Goal: Find specific page/section: Find specific page/section

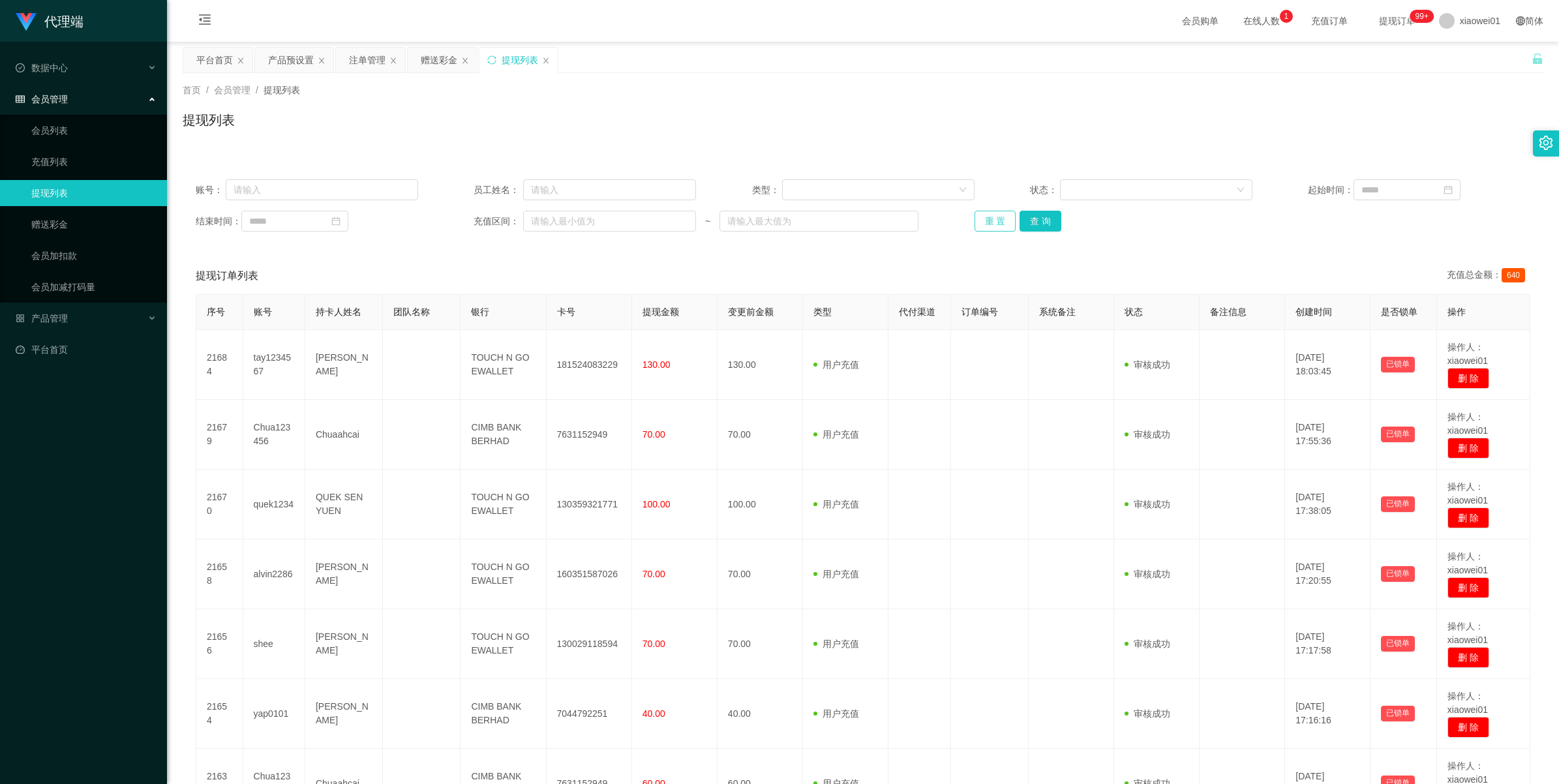
click at [996, 220] on button "重 置" at bounding box center [995, 221] width 42 height 21
click at [996, 220] on div "重 置 查 询" at bounding box center [1085, 221] width 222 height 21
click at [207, 59] on div "平台首页" at bounding box center [215, 60] width 36 height 25
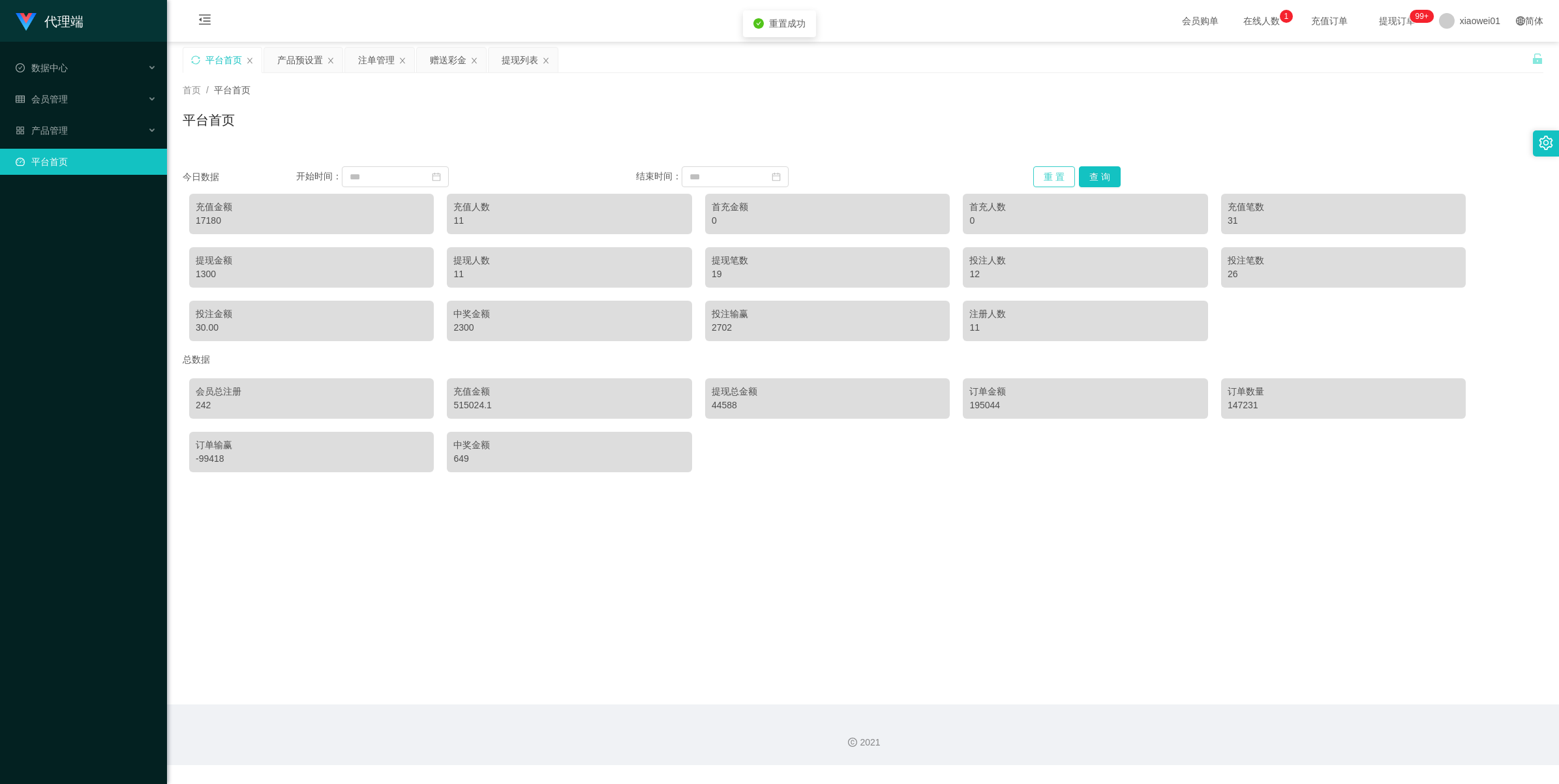
click at [1062, 173] on button "重 置" at bounding box center [1054, 176] width 42 height 21
click at [1093, 173] on button "查 询" at bounding box center [1100, 176] width 42 height 21
click at [1148, 18] on span "xiaowei01" at bounding box center [1480, 21] width 40 height 42
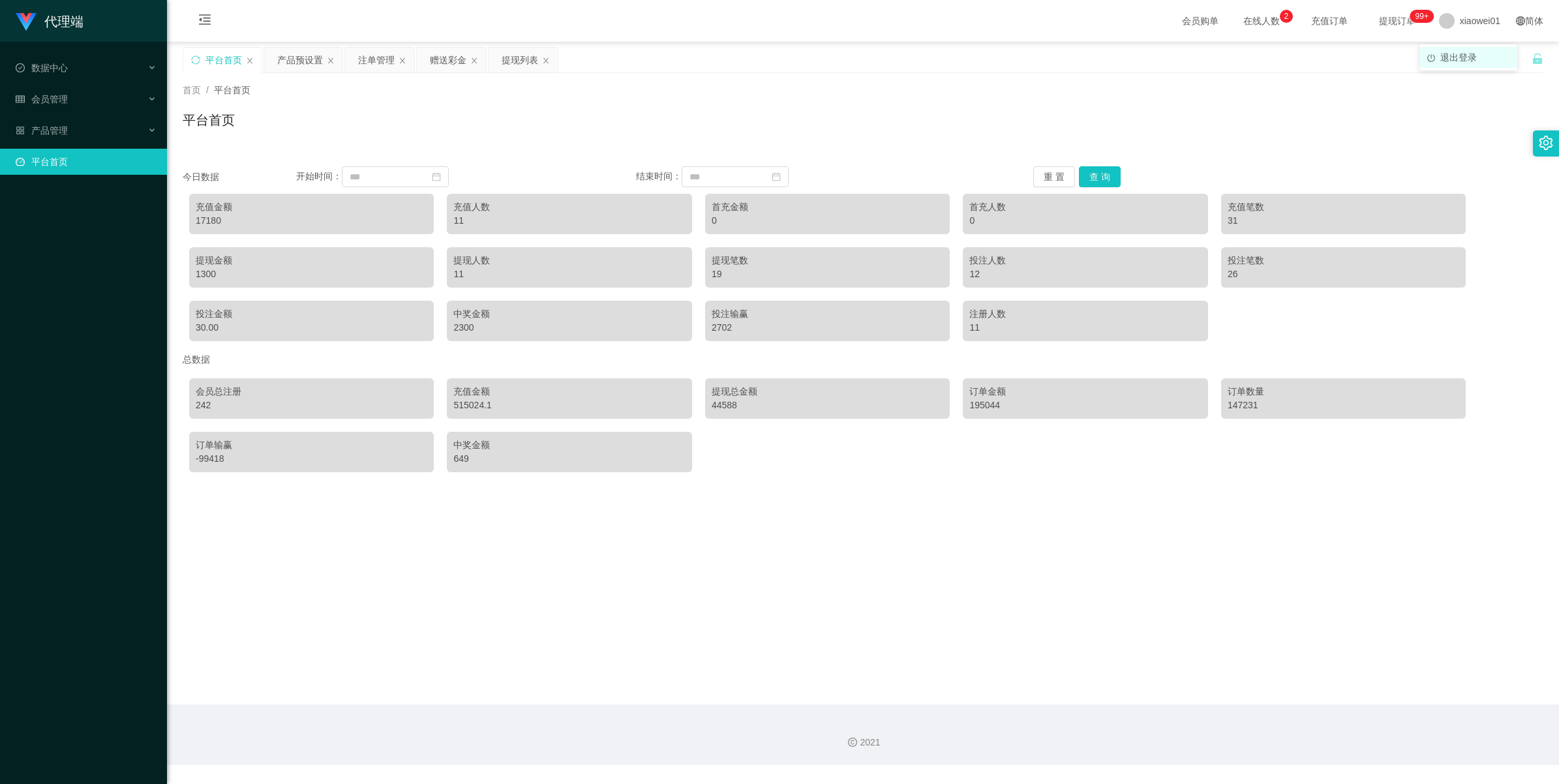
click at [1148, 52] on span "退出登录" at bounding box center [1458, 57] width 36 height 10
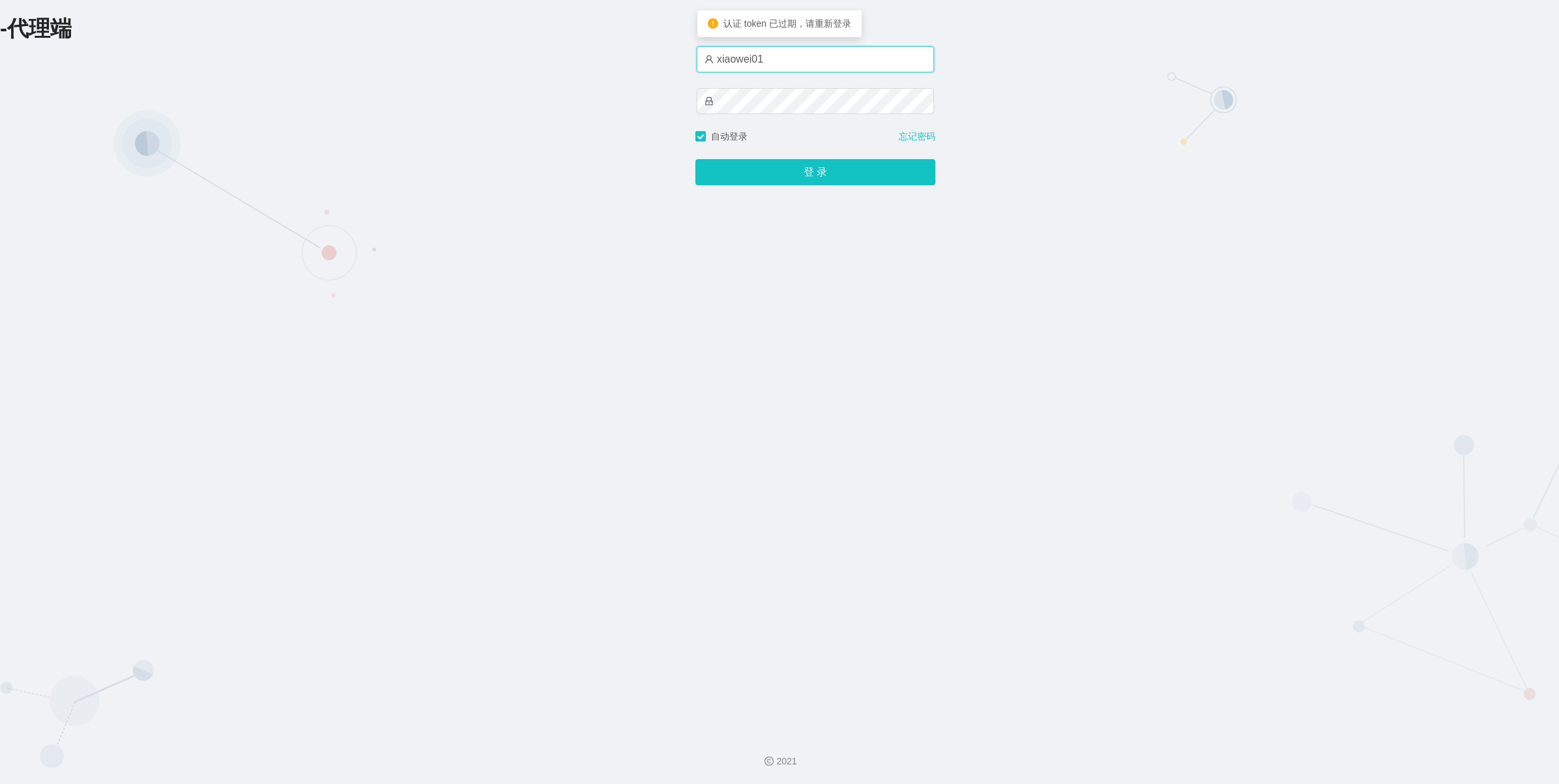
click at [807, 55] on input "xiaowei01" at bounding box center [815, 59] width 238 height 26
type input "xiaowei02"
click at [781, 168] on button "登 录" at bounding box center [816, 172] width 240 height 26
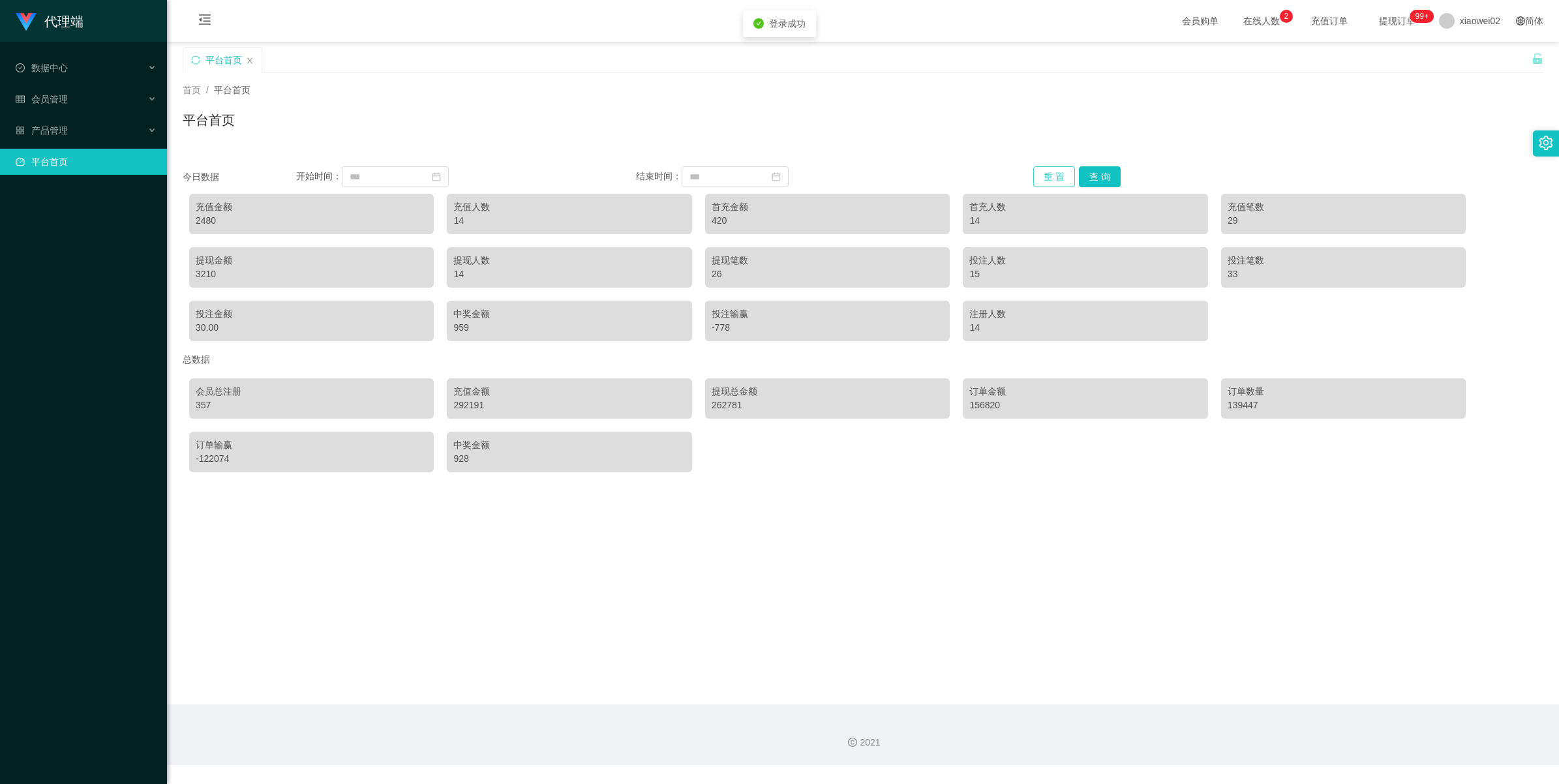
click at [1047, 172] on button "重 置" at bounding box center [1054, 176] width 42 height 21
click at [1148, 13] on span "xiaowei02" at bounding box center [1480, 21] width 40 height 42
click at [1148, 59] on span "退出登录" at bounding box center [1458, 57] width 36 height 10
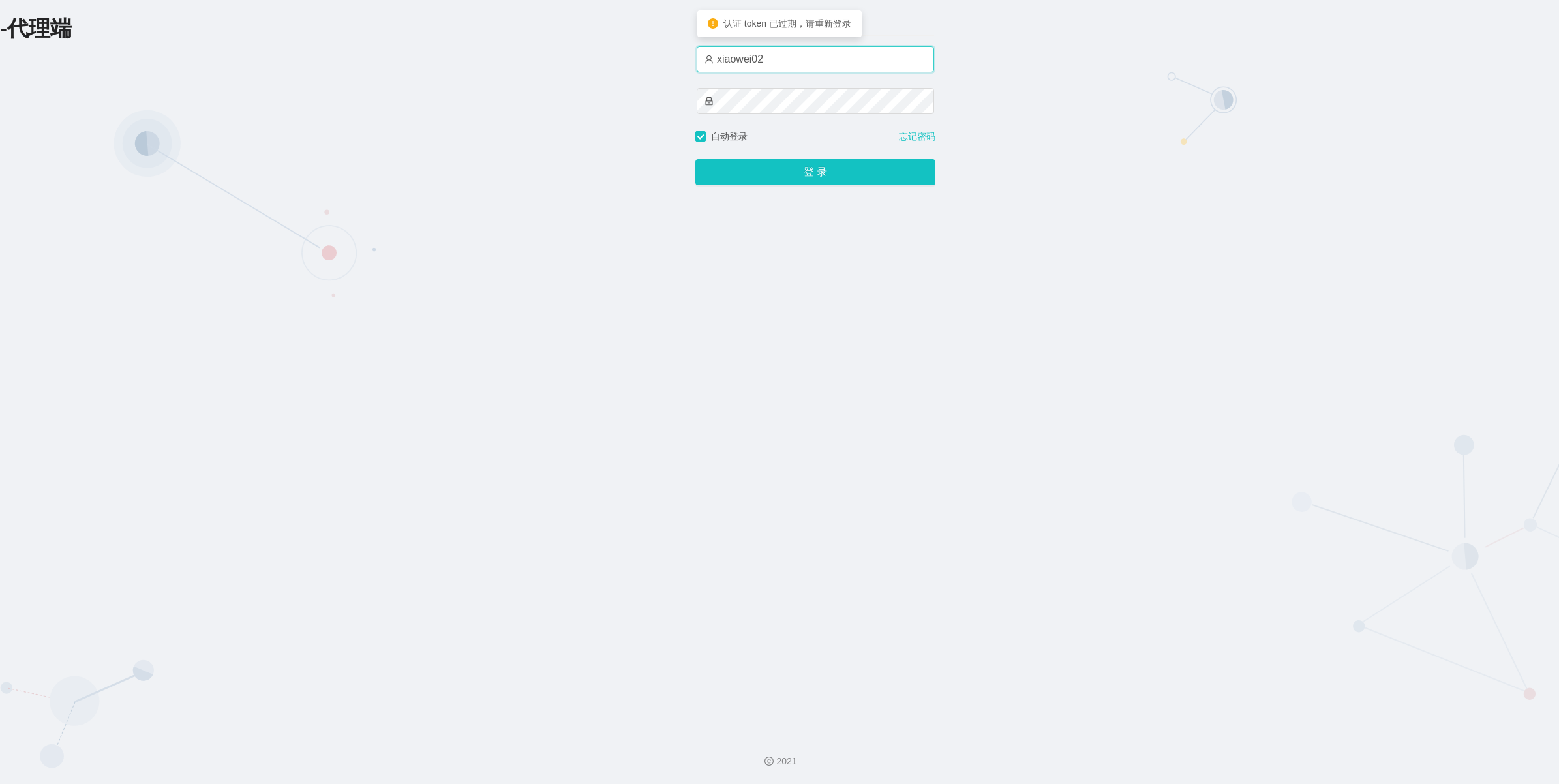
click at [820, 62] on input "xiaowei02" at bounding box center [815, 59] width 238 height 26
type input "xiaowei03"
click at [805, 182] on button "登 录" at bounding box center [816, 172] width 240 height 26
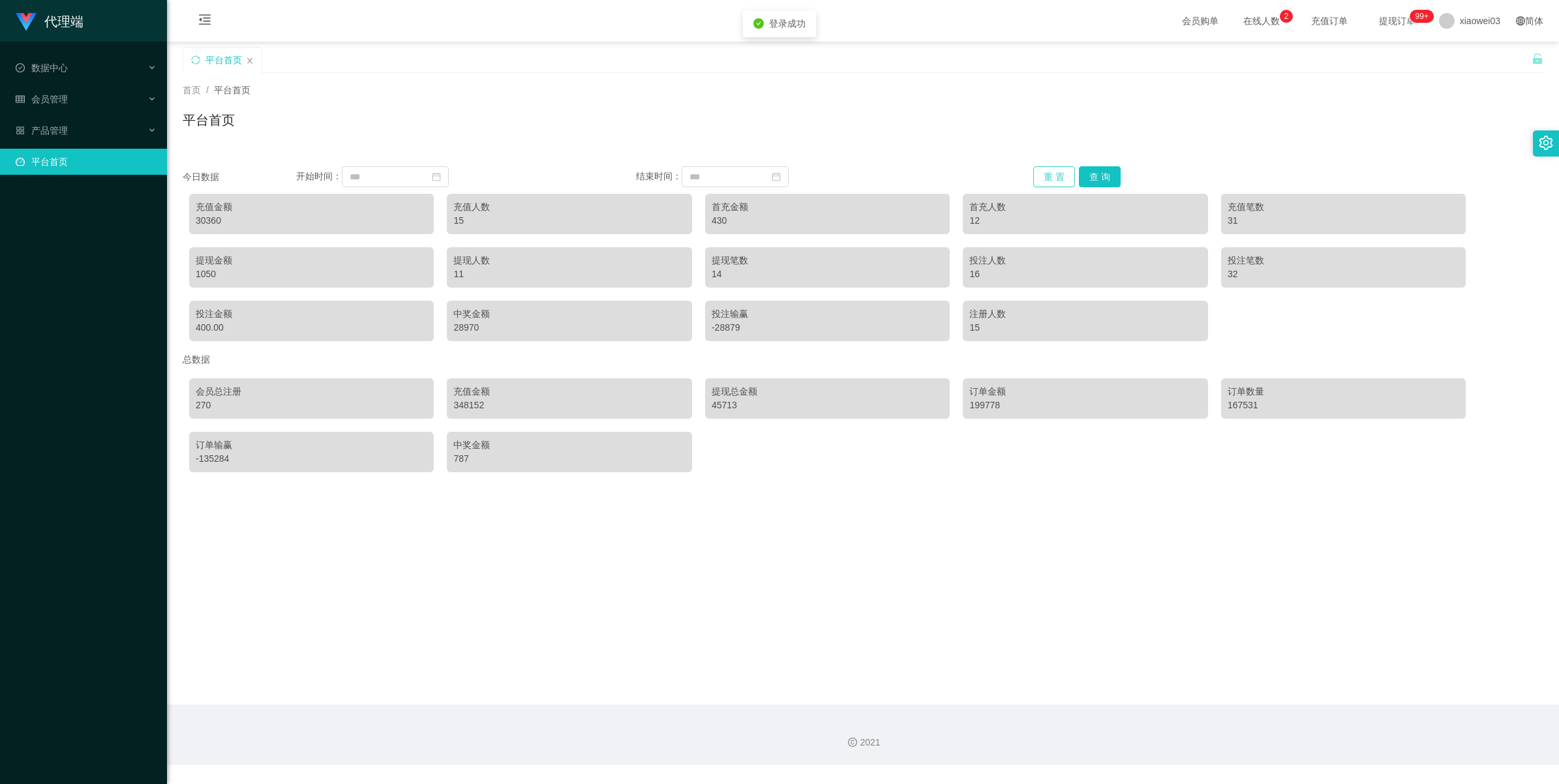
click at [1044, 172] on button "重 置" at bounding box center [1054, 176] width 42 height 21
click at [1100, 177] on button "查 询" at bounding box center [1100, 176] width 42 height 21
click at [73, 100] on div "会员管理" at bounding box center [83, 98] width 167 height 26
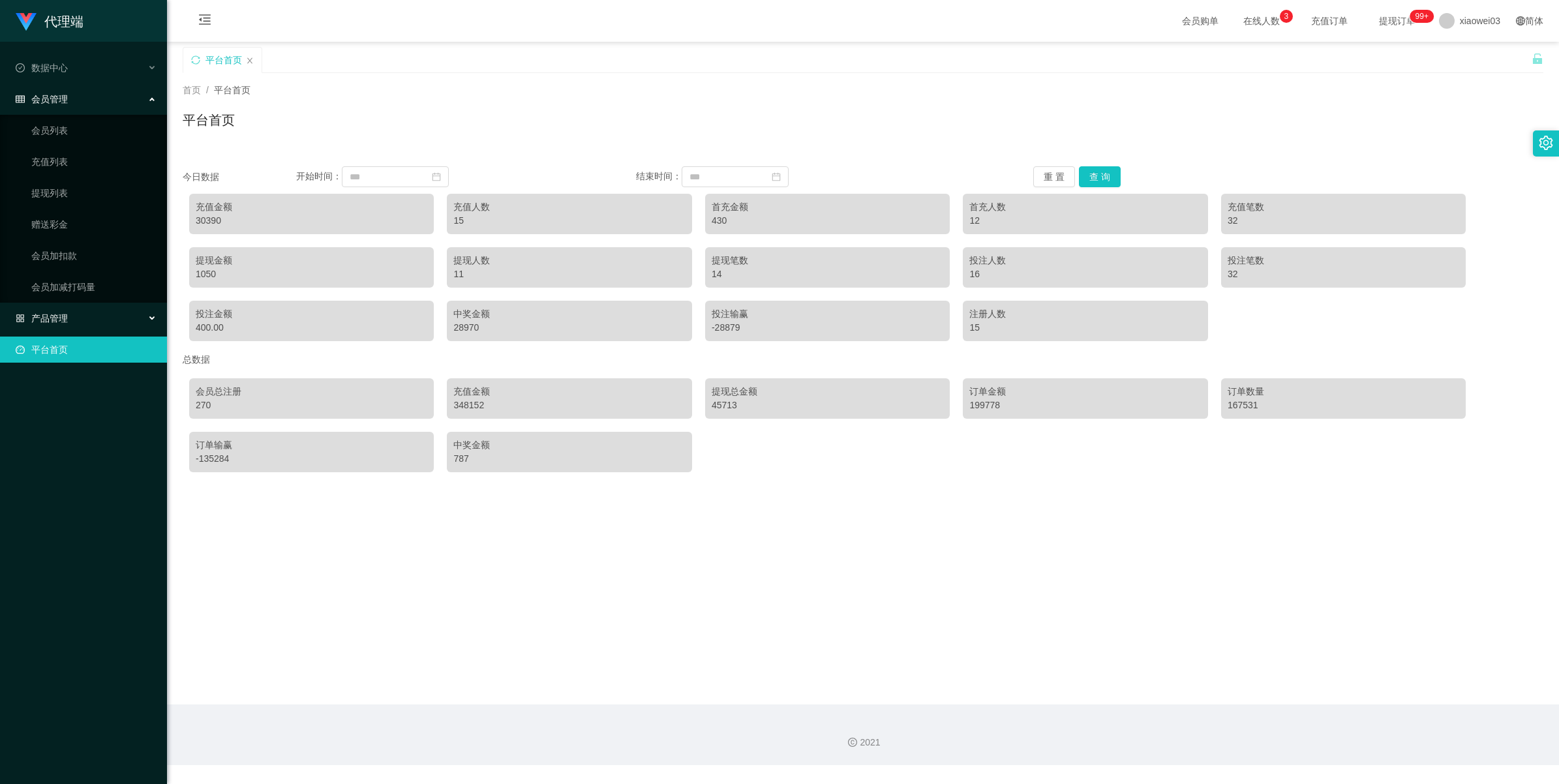
click at [47, 313] on span "产品管理" at bounding box center [41, 318] width 52 height 10
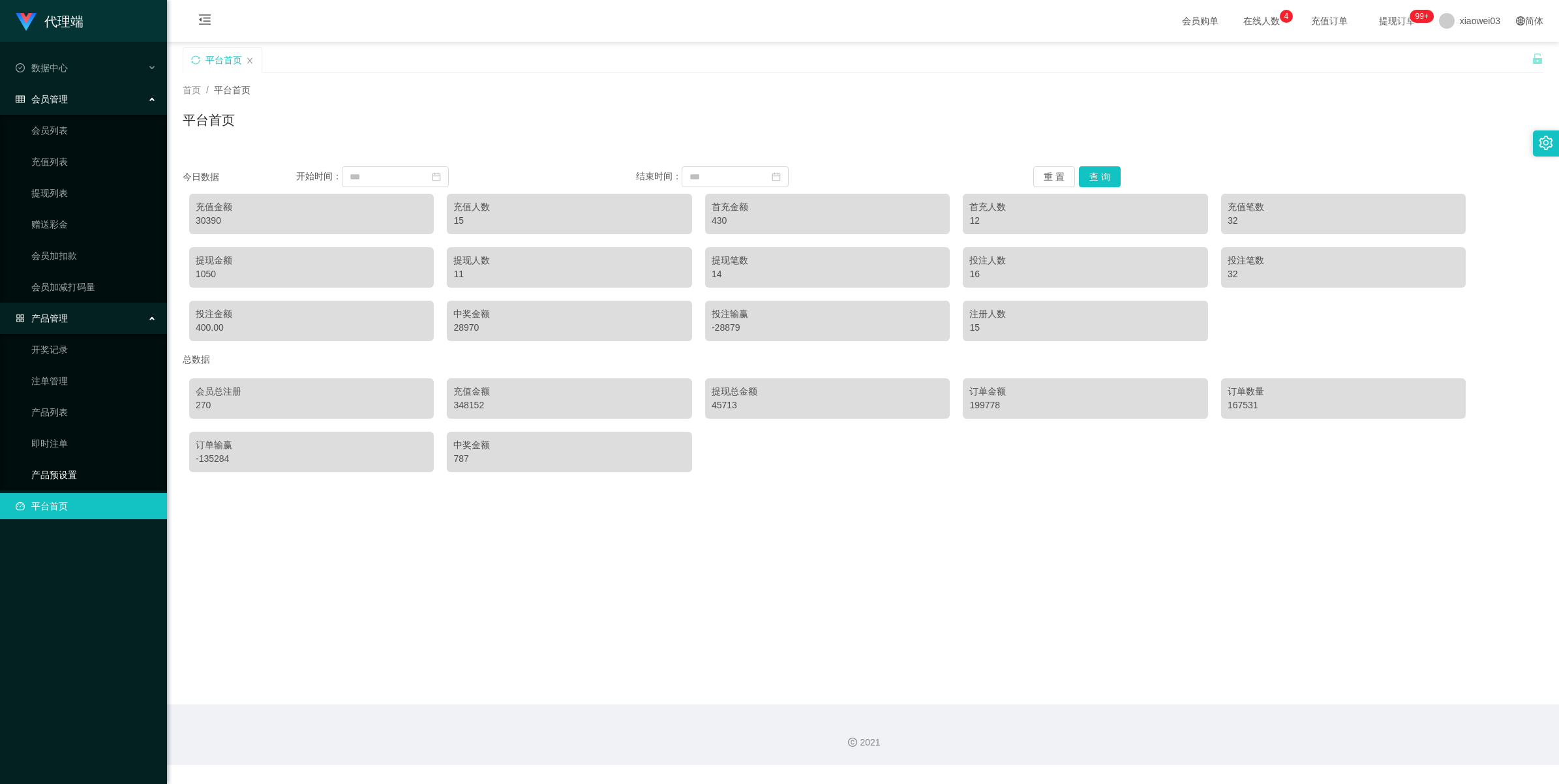
click at [34, 466] on link "产品预设置" at bounding box center [94, 474] width 125 height 26
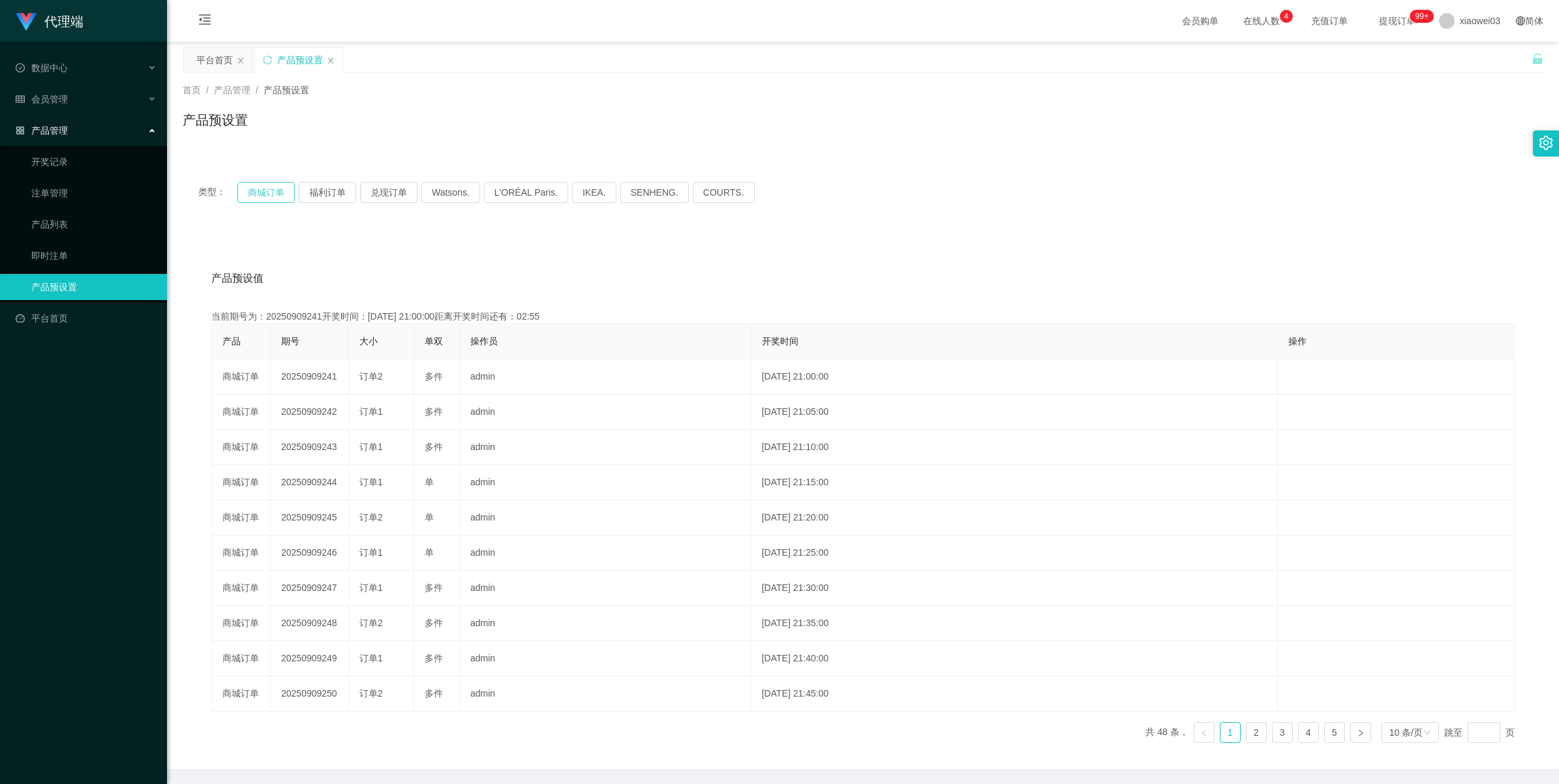
click at [269, 197] on button "商城订单" at bounding box center [266, 193] width 57 height 21
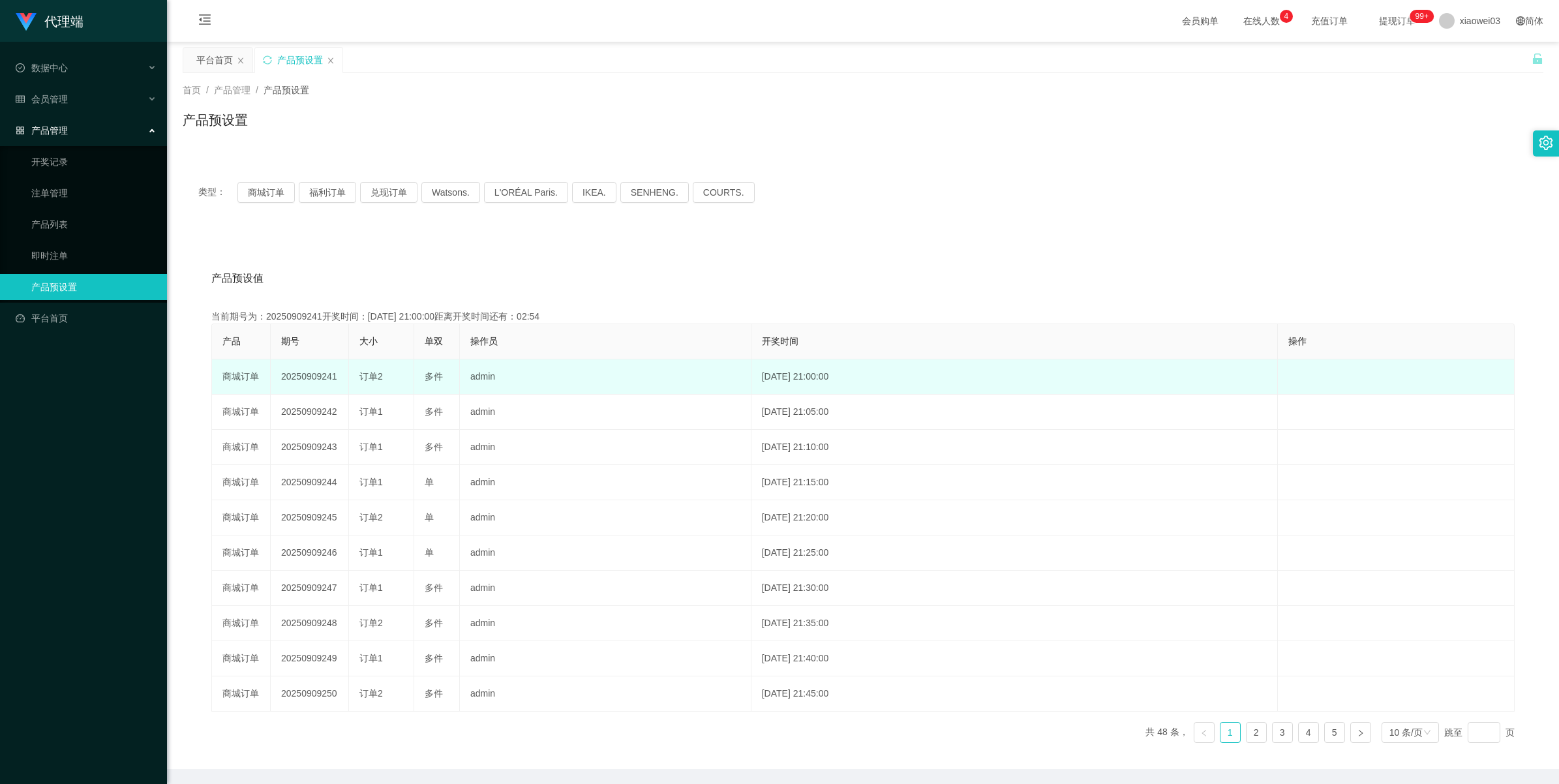
click at [311, 380] on td "20250909241" at bounding box center [310, 377] width 78 height 35
copy td "20250909241"
